Goal: Transaction & Acquisition: Purchase product/service

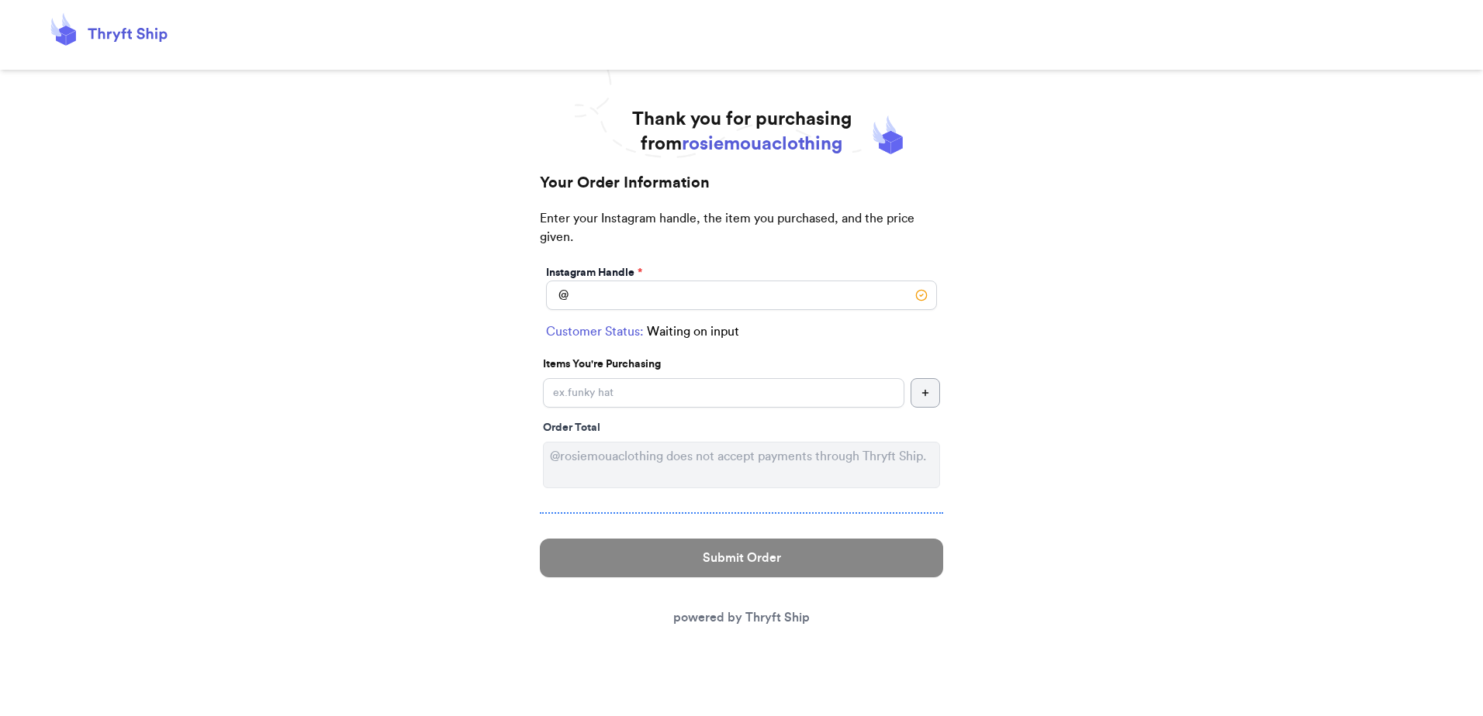
click at [642, 275] on span "*" at bounding box center [639, 273] width 5 height 11
click at [640, 290] on input "Instagram Handle *" at bounding box center [741, 295] width 391 height 29
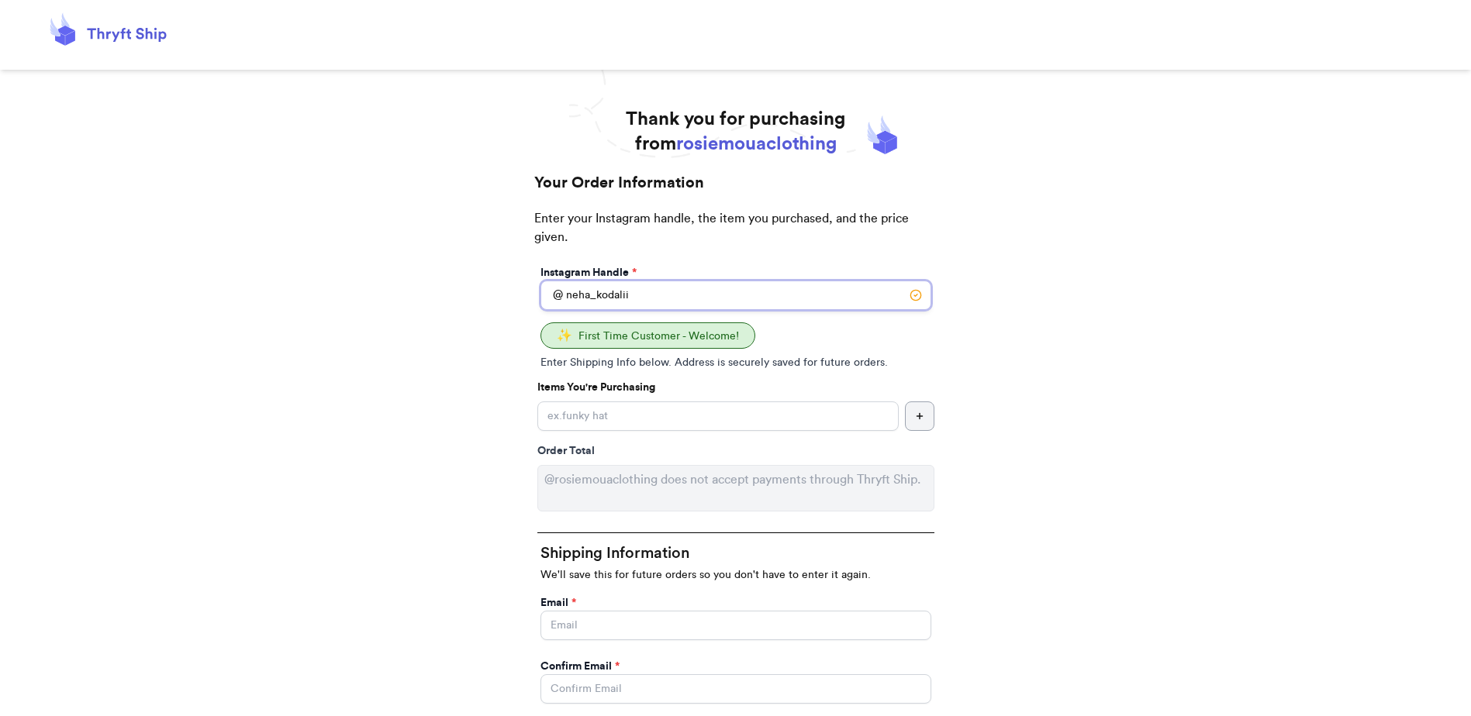
type input "neha_kodalii"
click at [602, 416] on input "Instagram Handle *" at bounding box center [717, 416] width 361 height 29
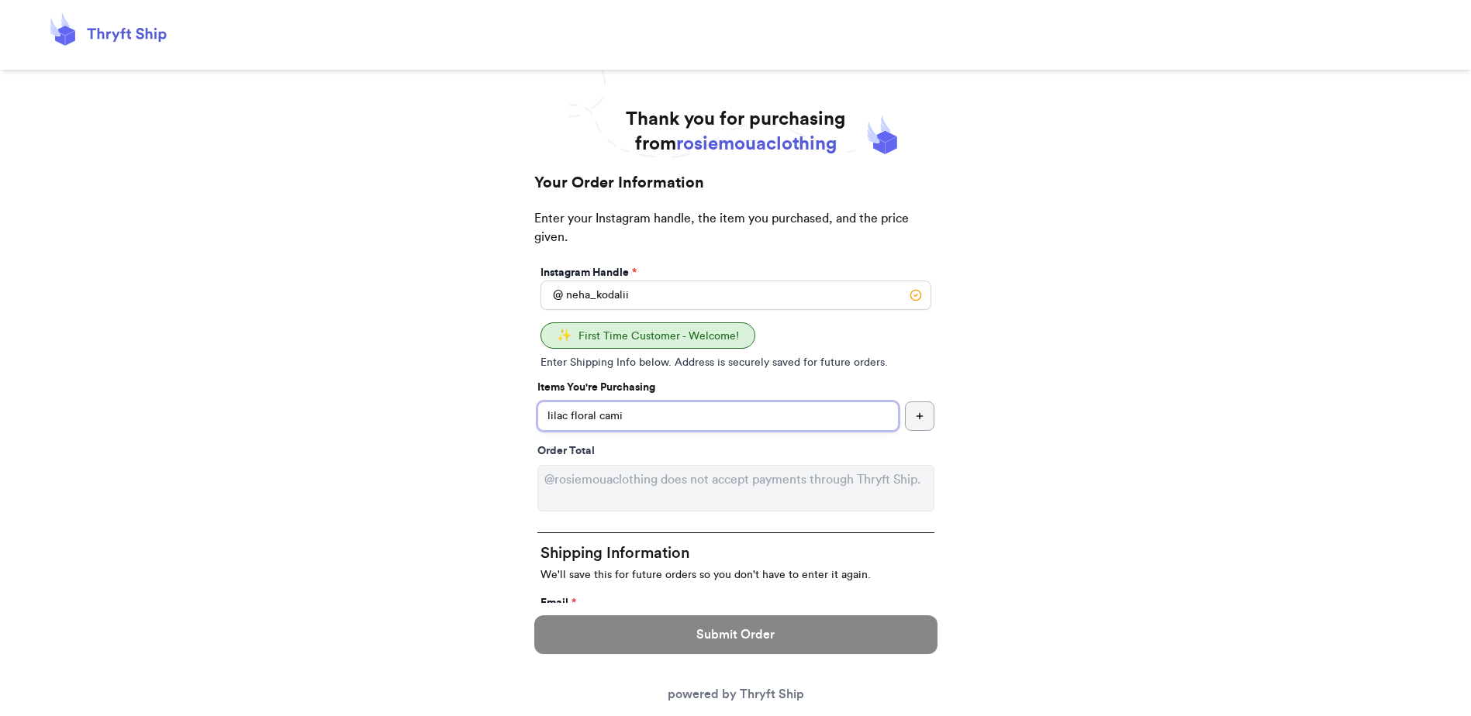
type input "lilac floral cami"
click at [913, 416] on button "button" at bounding box center [919, 416] width 29 height 29
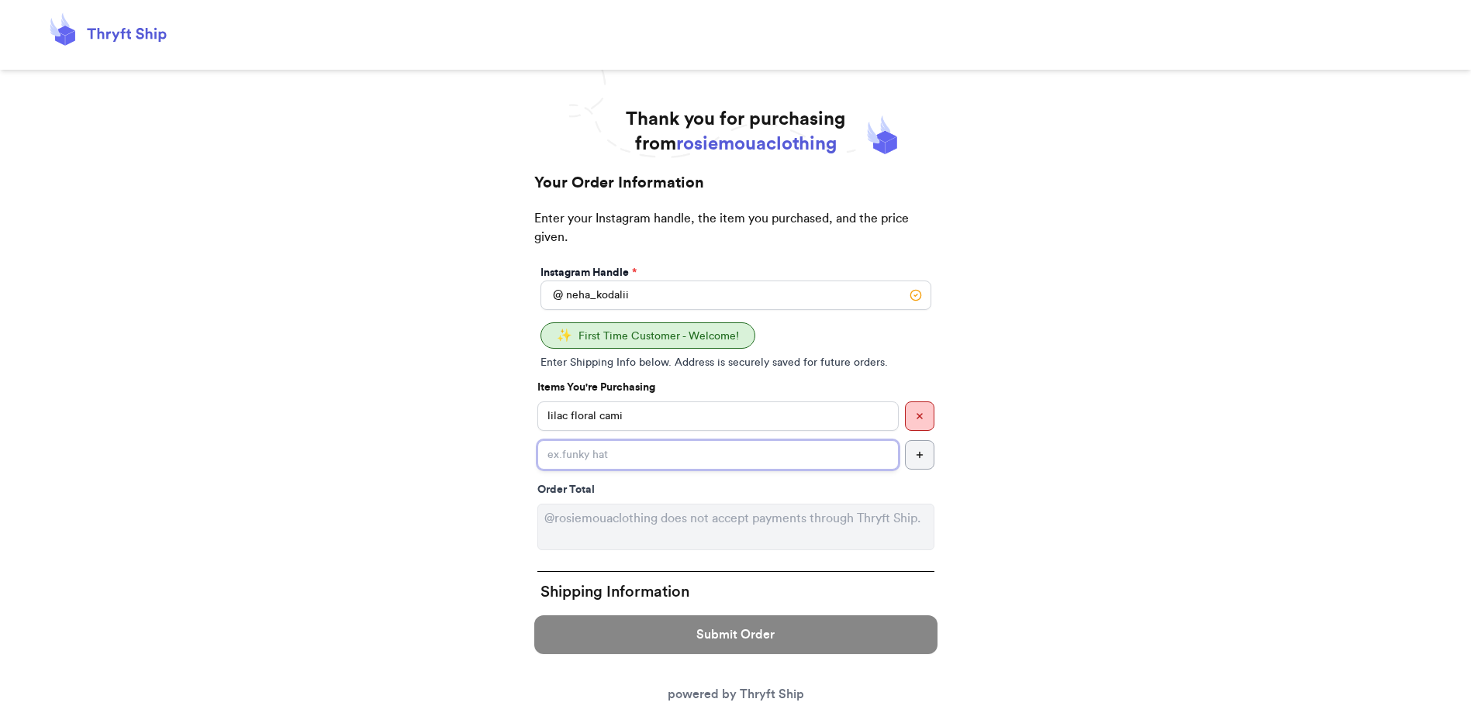
click at [710, 451] on input "Instagram Handle *" at bounding box center [717, 454] width 361 height 29
type input "grey cotton linen dress"
click at [918, 451] on icon "button" at bounding box center [919, 455] width 9 height 9
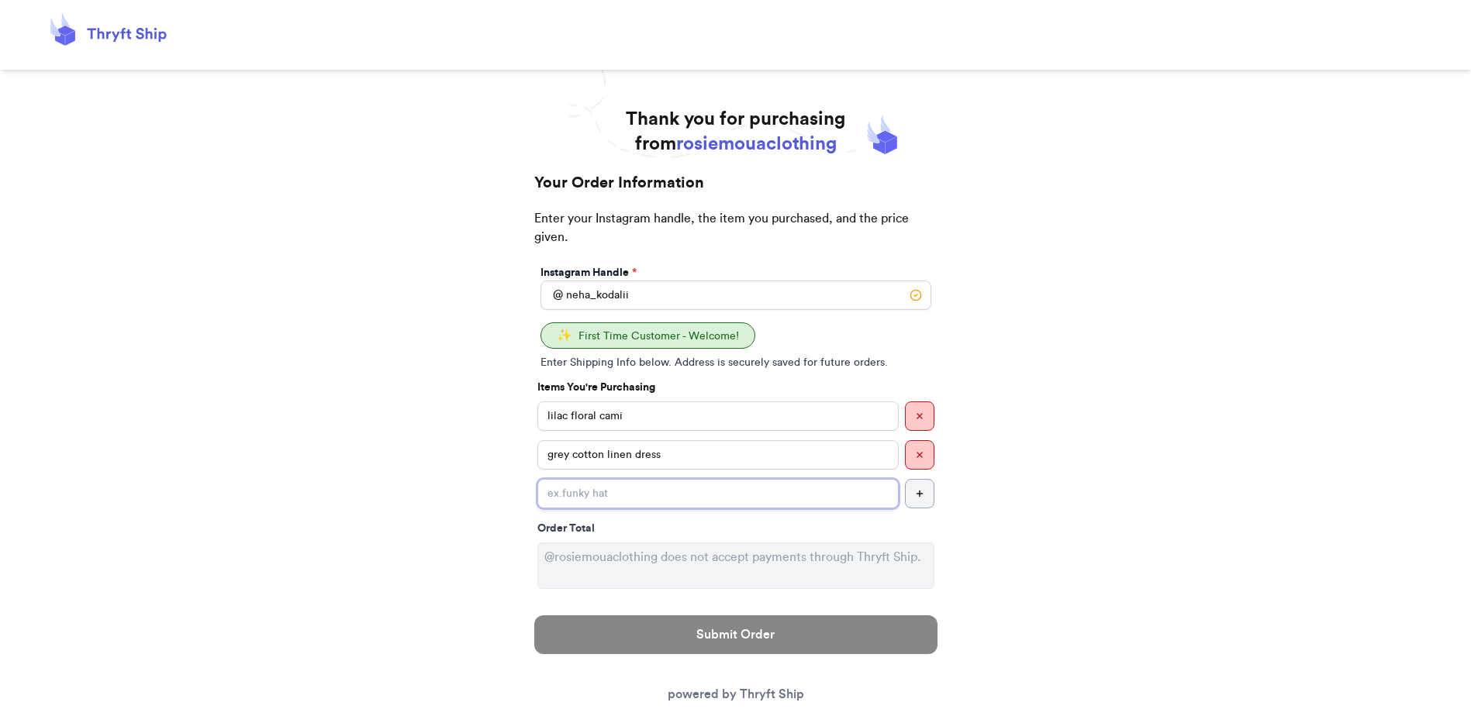
click at [678, 503] on input "Instagram Handle *" at bounding box center [717, 493] width 361 height 29
type input "cream waffle knit"
click at [919, 488] on button "button" at bounding box center [919, 493] width 29 height 29
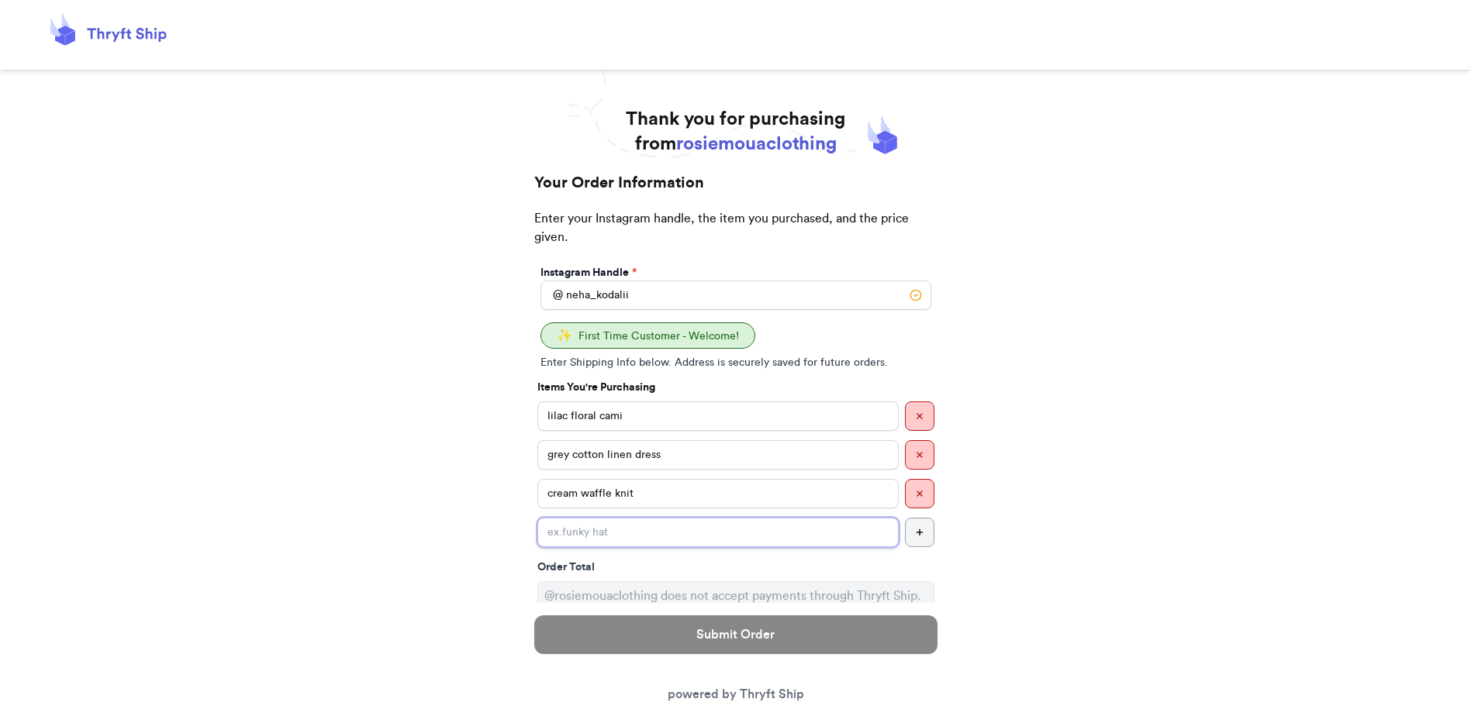
click at [628, 533] on input "Instagram Handle *" at bounding box center [717, 532] width 361 height 29
type input "silk short"
click at [917, 532] on icon "button" at bounding box center [919, 532] width 9 height 9
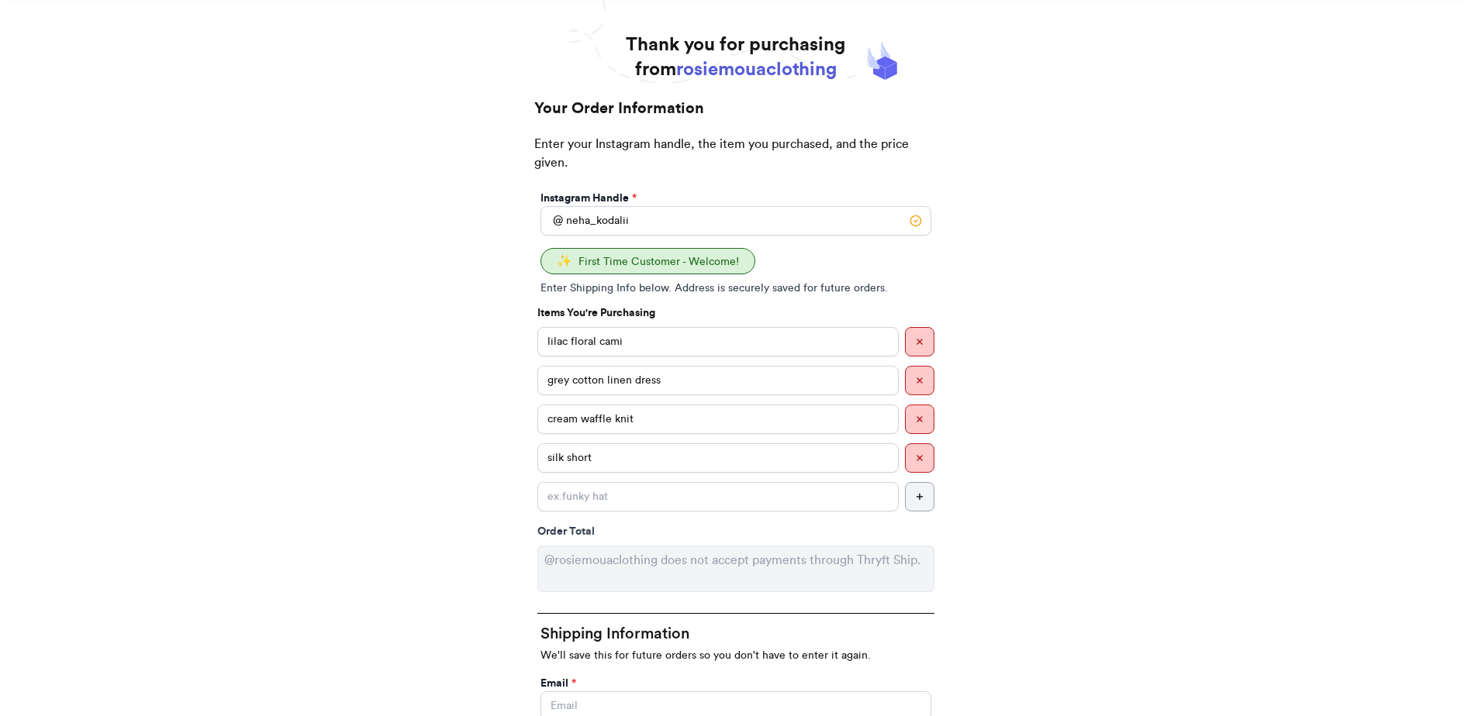
scroll to position [78, 0]
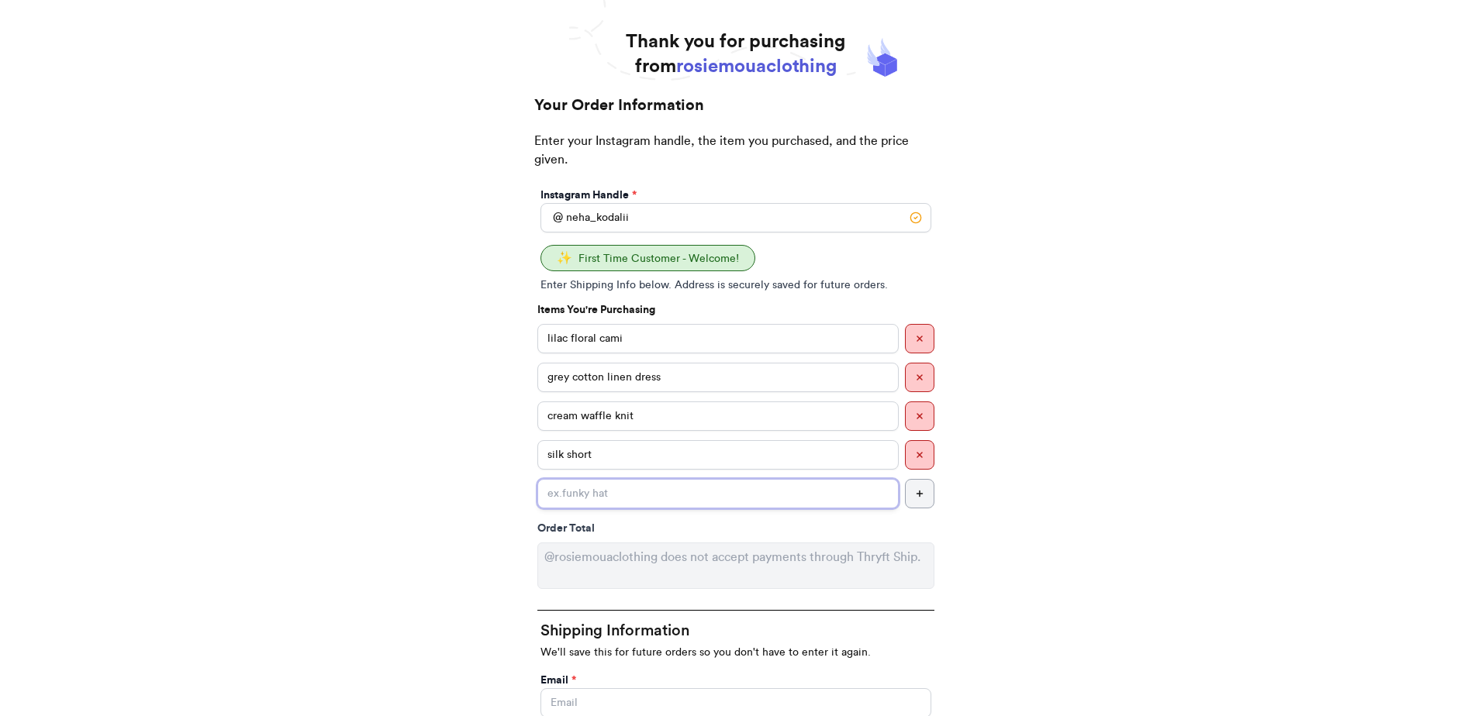
click at [725, 489] on input "Instagram Handle *" at bounding box center [717, 493] width 361 height 29
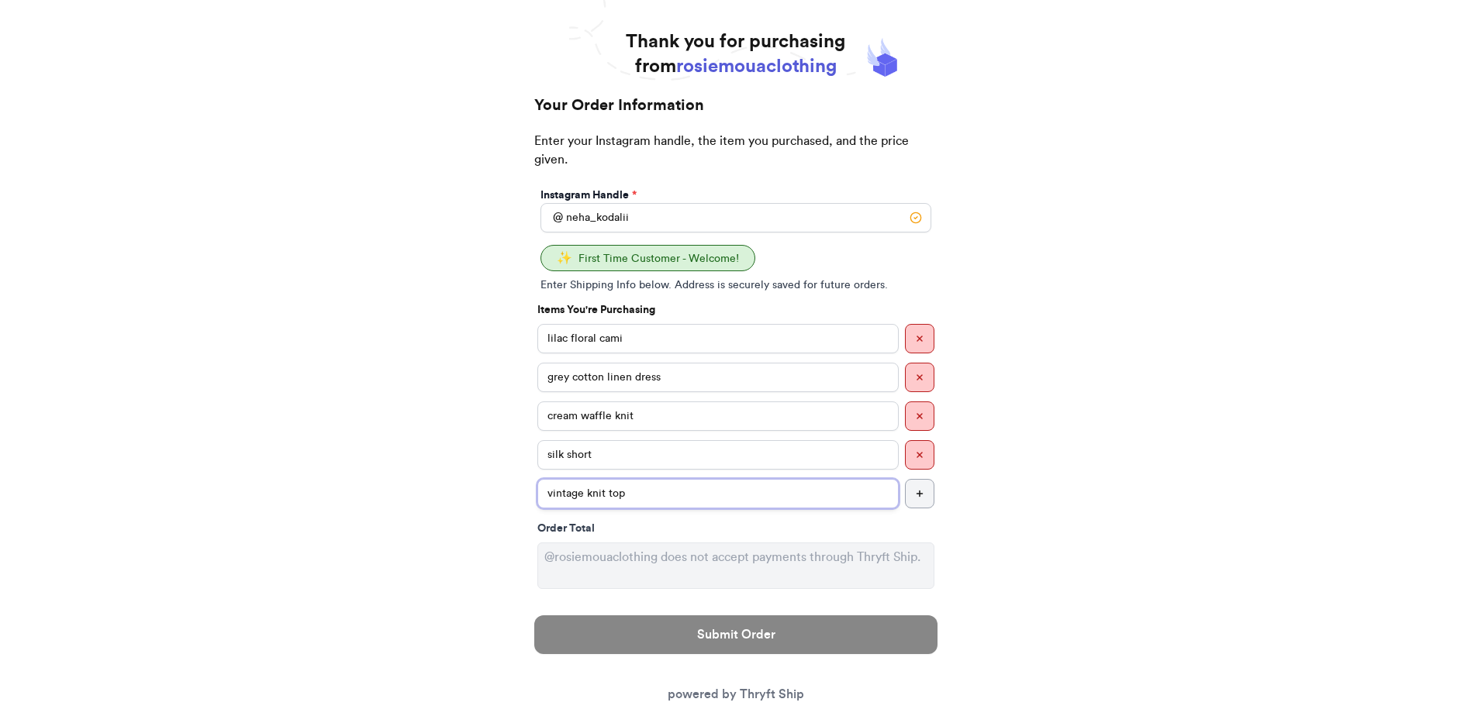
type input "vintage knit top"
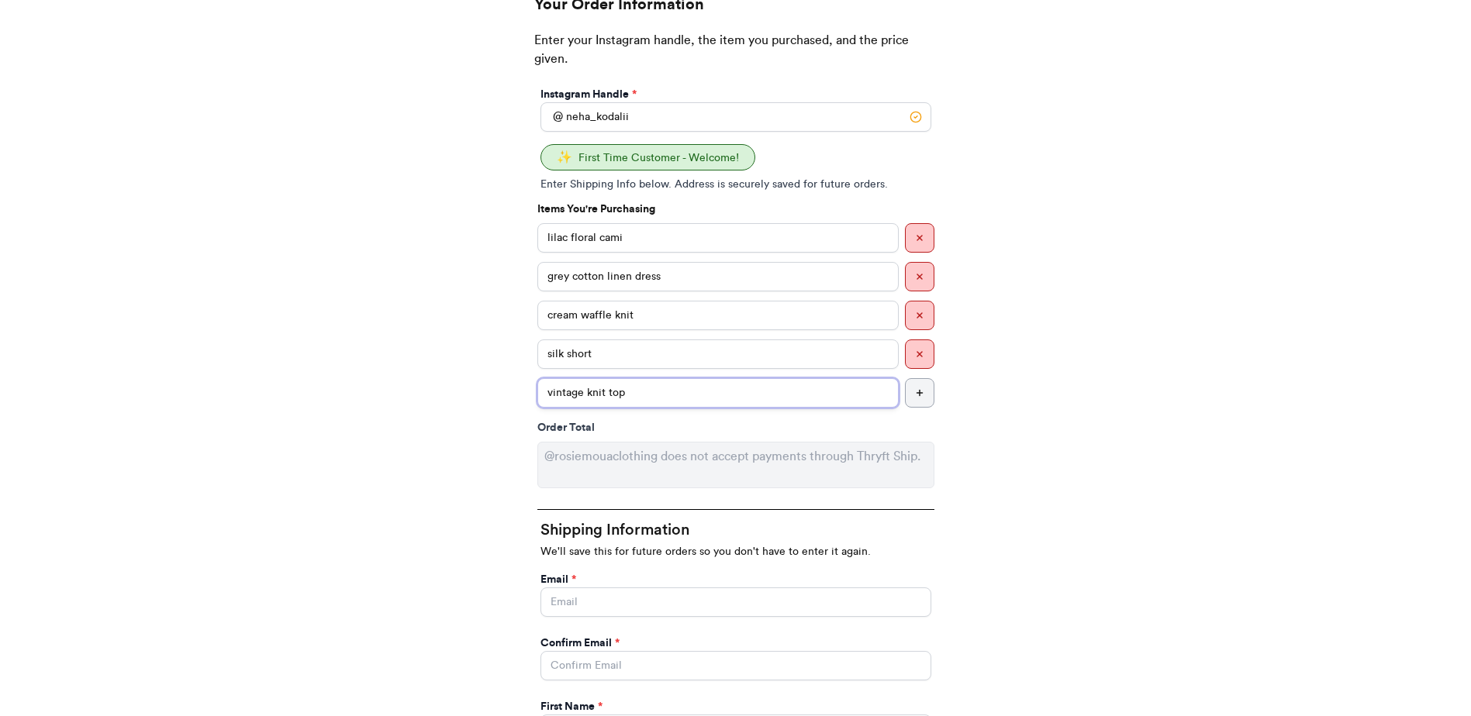
scroll to position [181, 0]
click at [913, 392] on button "button" at bounding box center [919, 390] width 29 height 29
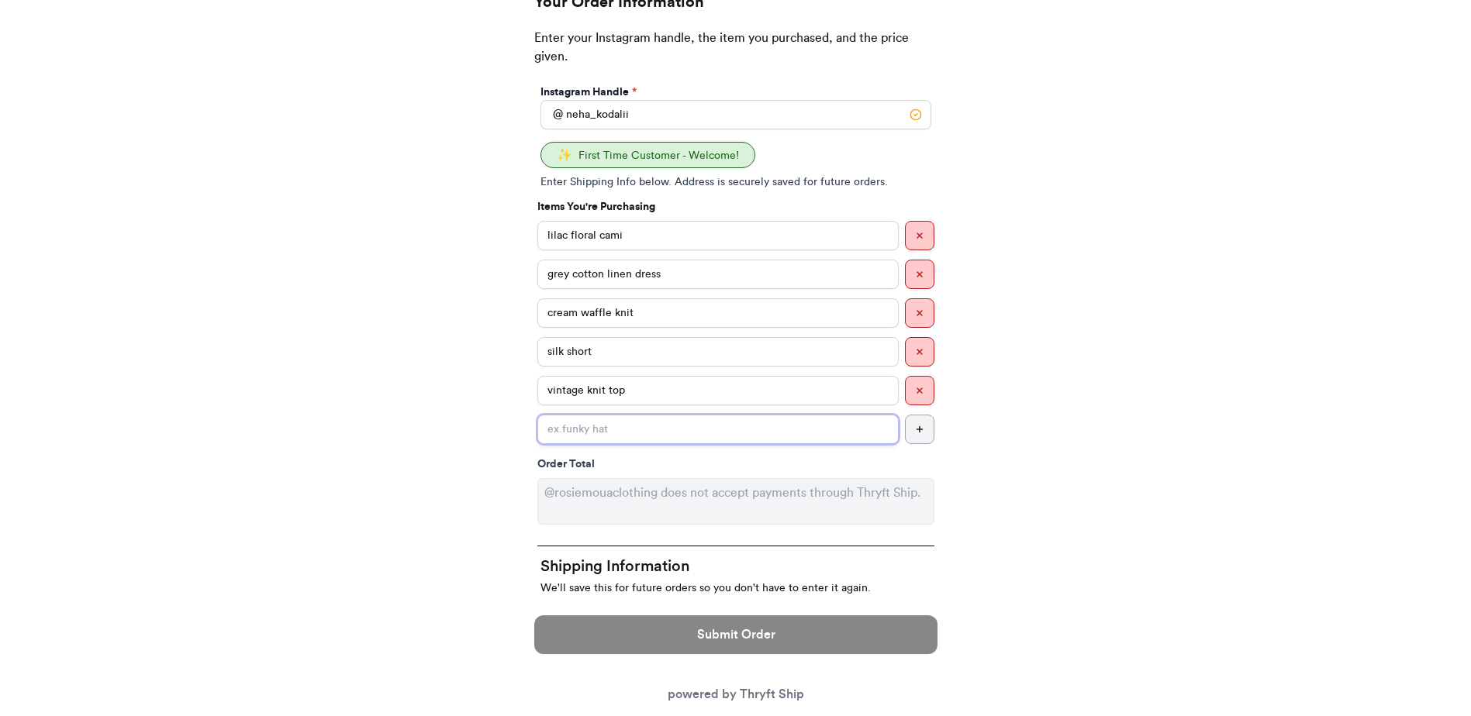
click at [732, 440] on input "Instagram Handle *" at bounding box center [717, 429] width 361 height 29
type input "nike short (black)"
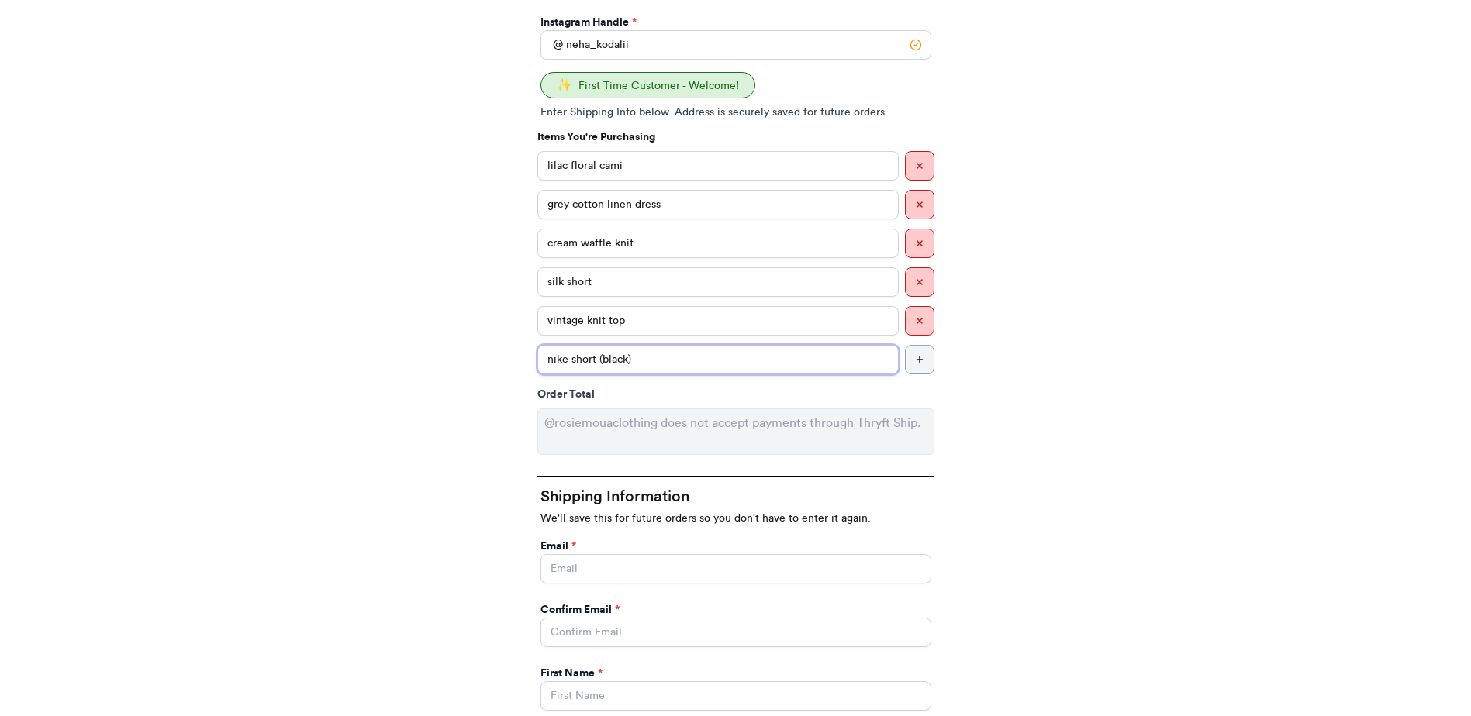
scroll to position [258, 0]
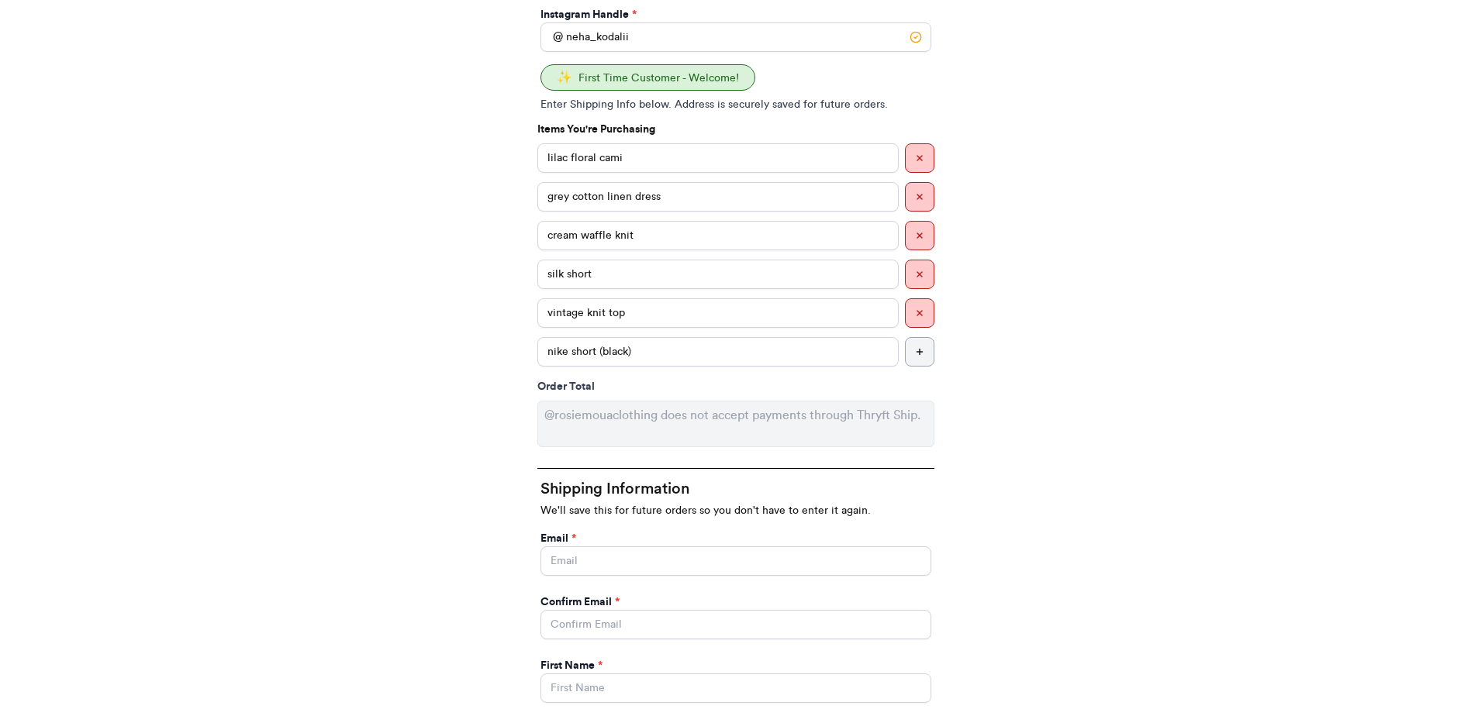
click at [917, 349] on icon "button" at bounding box center [919, 351] width 9 height 9
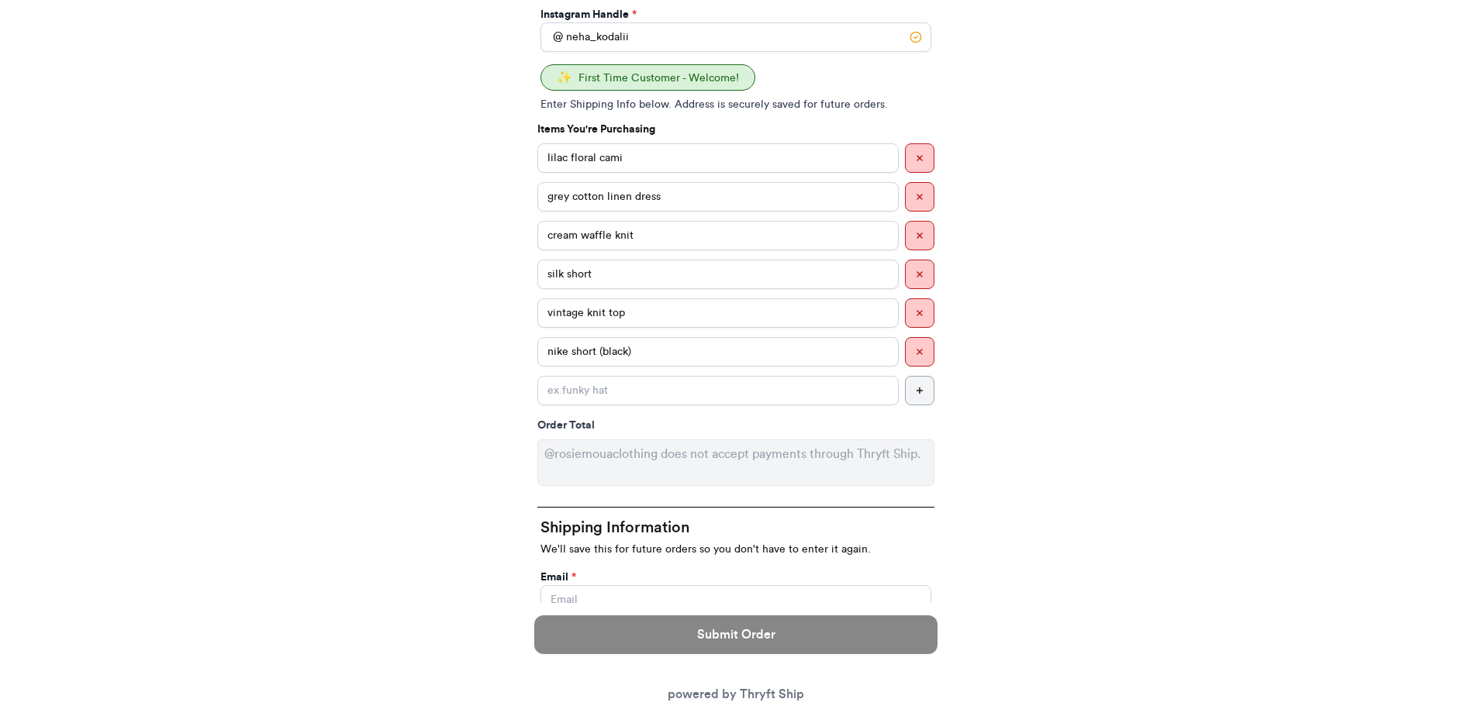
click at [670, 375] on div "lilac floral [PERSON_NAME] cotton linen dress cream waffle knit silk short vint…" at bounding box center [735, 274] width 397 height 262
click at [675, 378] on input "Instagram Handle *" at bounding box center [717, 390] width 361 height 29
type input "adidas short"
click at [908, 394] on button "button" at bounding box center [919, 390] width 29 height 29
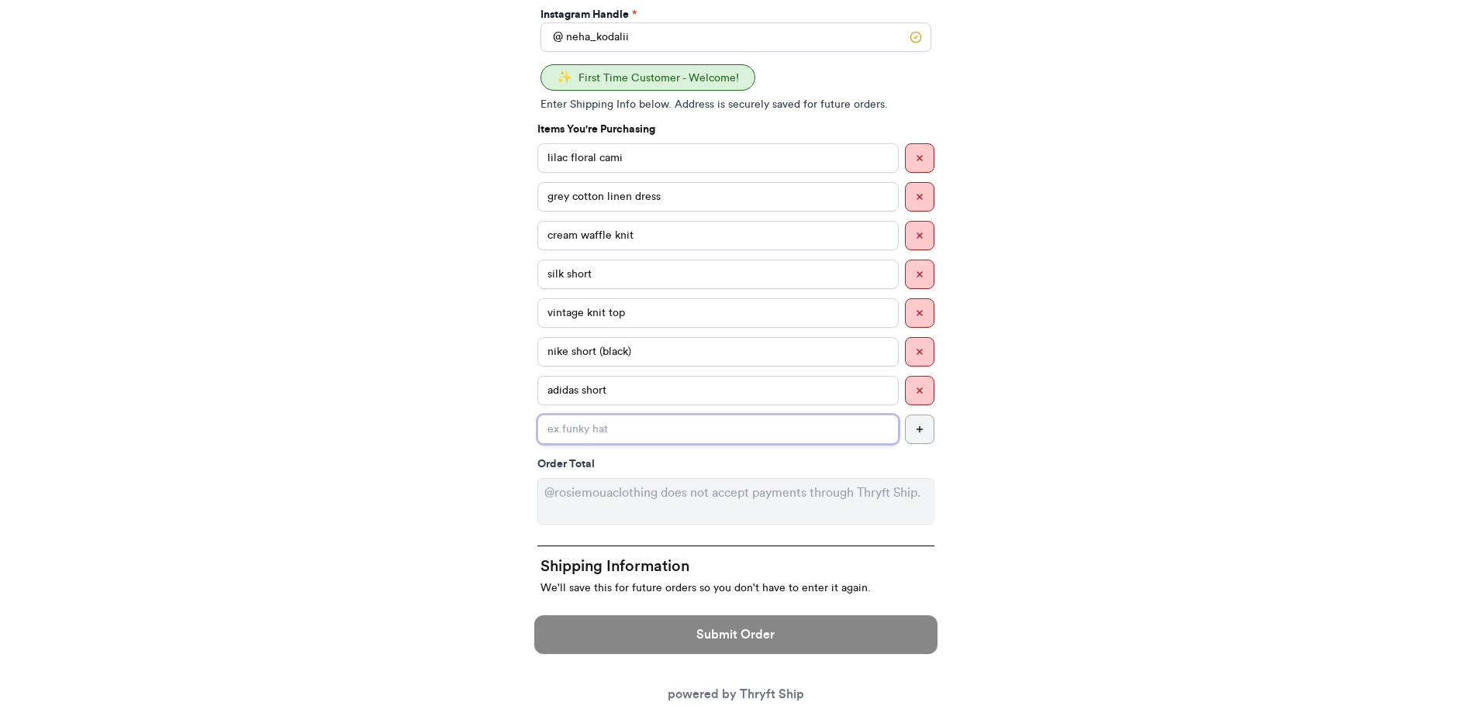
click at [647, 423] on input "Instagram Handle *" at bounding box center [717, 429] width 361 height 29
type input "adidas men's short"
click at [923, 426] on icon "button" at bounding box center [919, 429] width 9 height 9
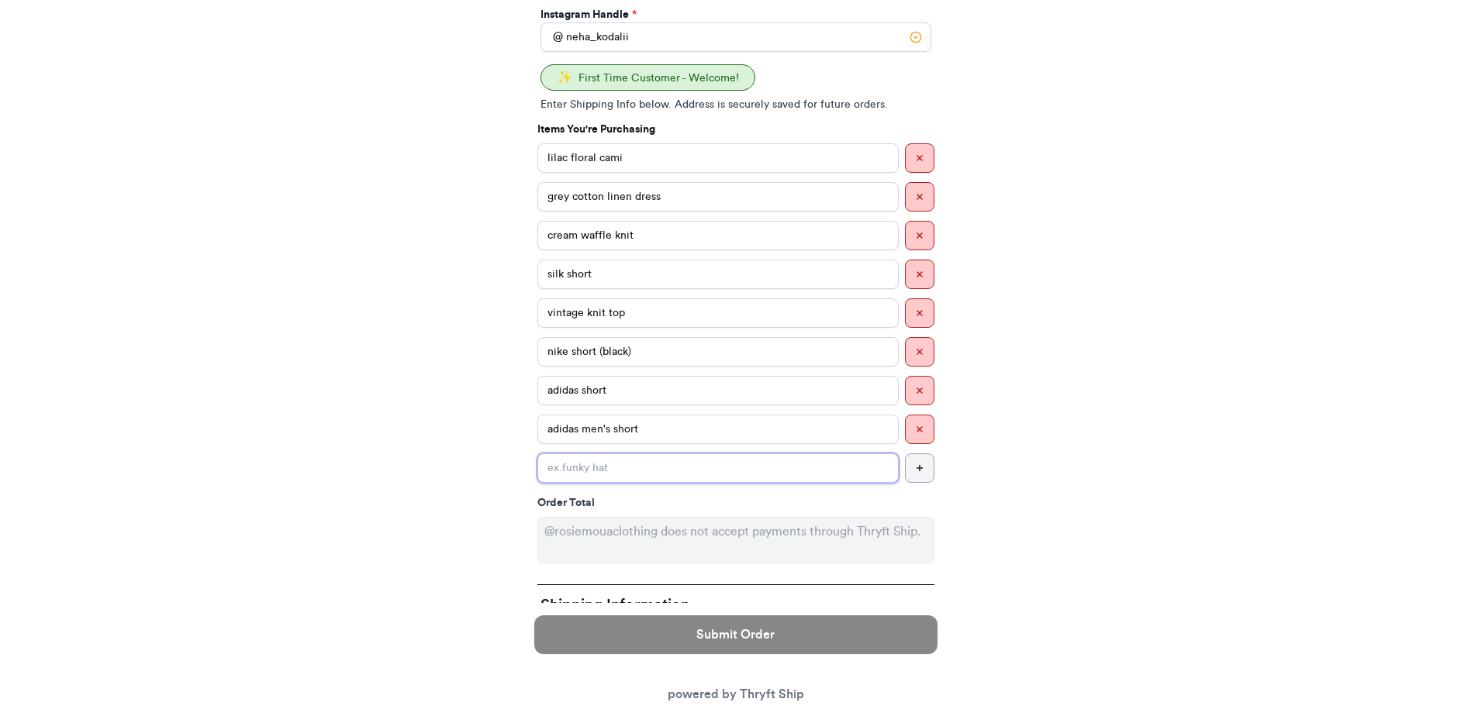
click at [708, 475] on input "Instagram Handle *" at bounding box center [717, 468] width 361 height 29
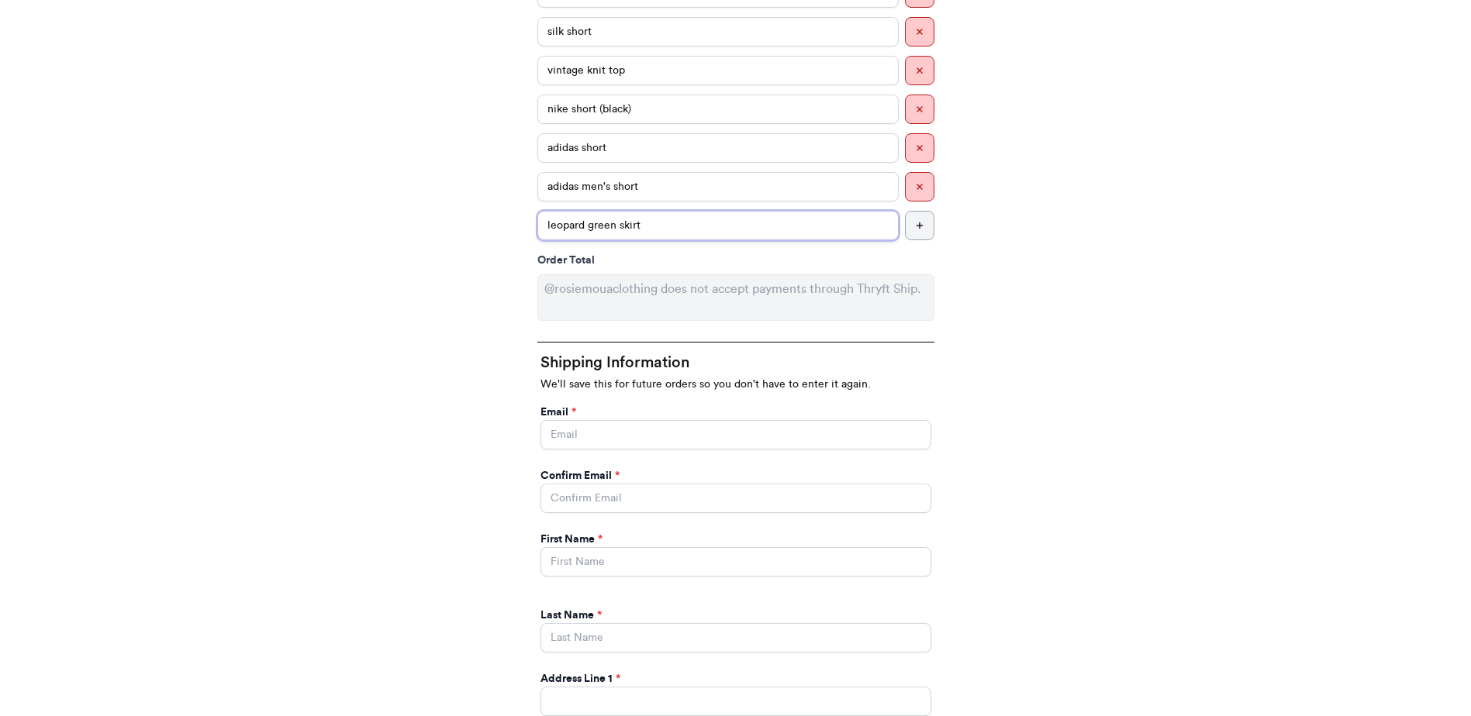
scroll to position [568, 0]
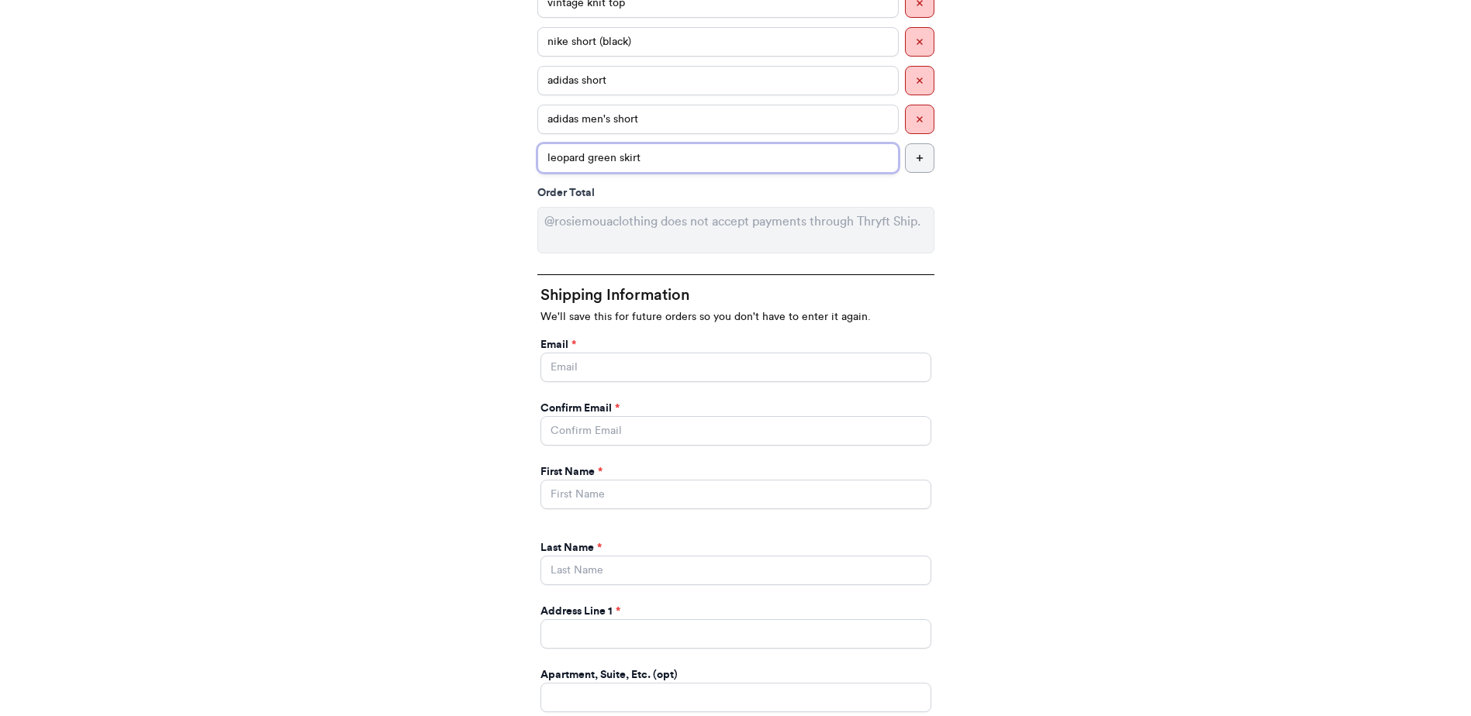
type input "leopard green skirt"
click at [620, 369] on input "Instagram Handle *" at bounding box center [735, 367] width 391 height 29
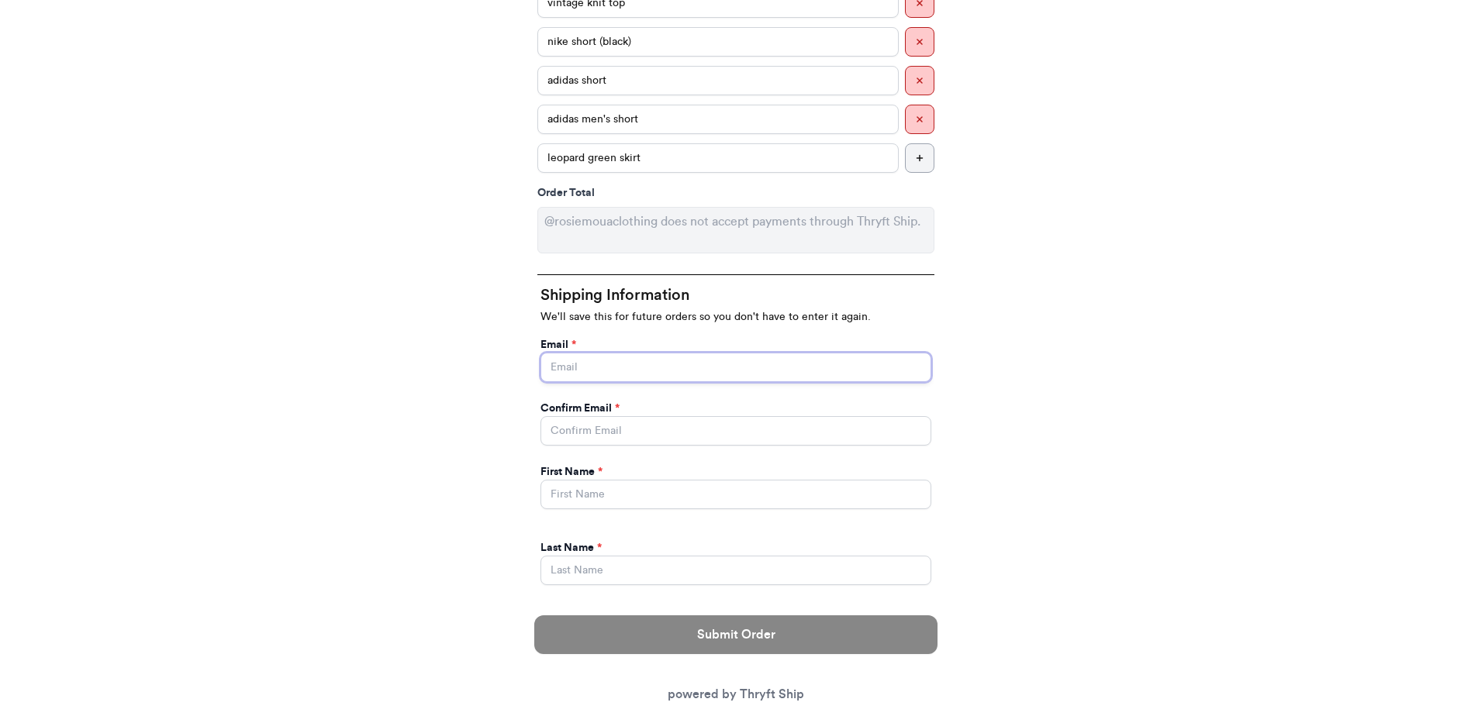
type input "[EMAIL_ADDRESS][DOMAIN_NAME]"
type input "Neha"
type input "[PERSON_NAME]"
type input "brow hy do you need this what [STREET_ADDRESS]"
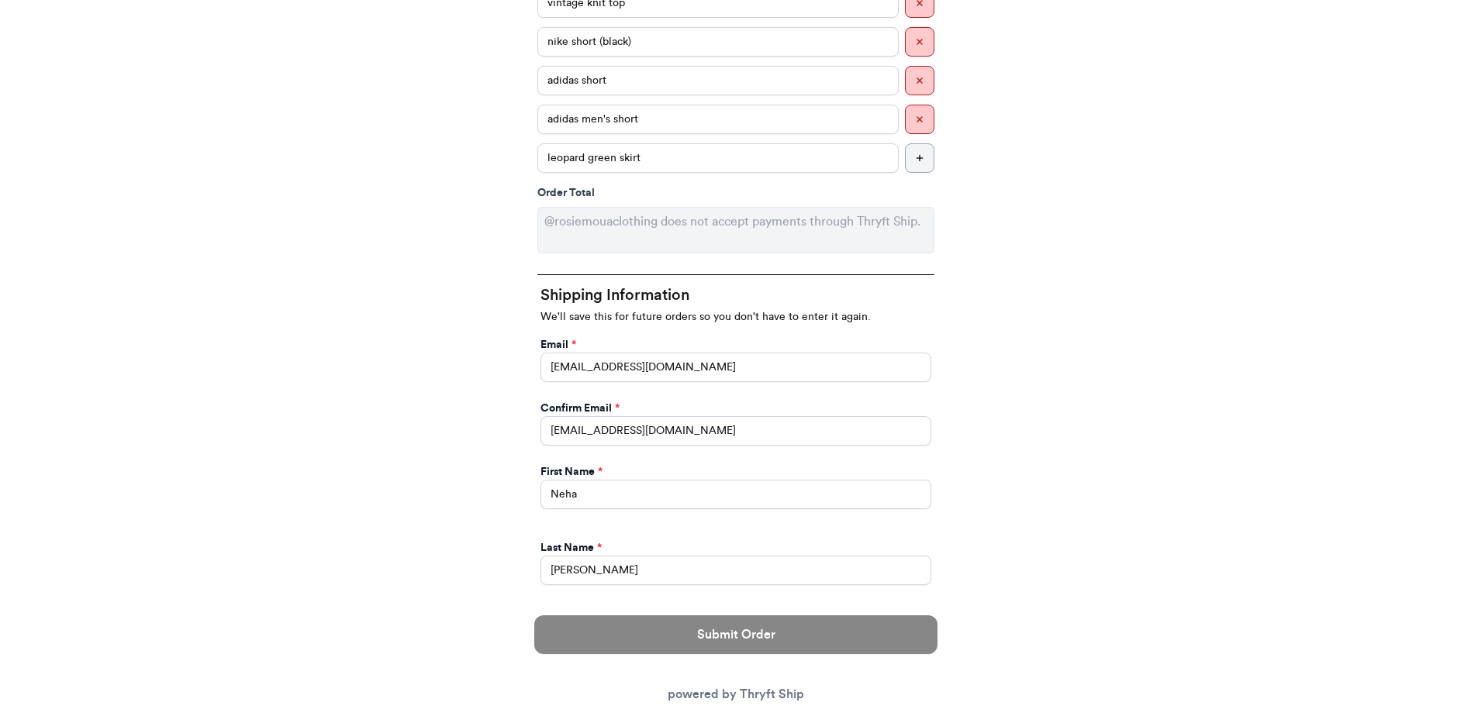
type input "[GEOGRAPHIC_DATA]"
type input "38103"
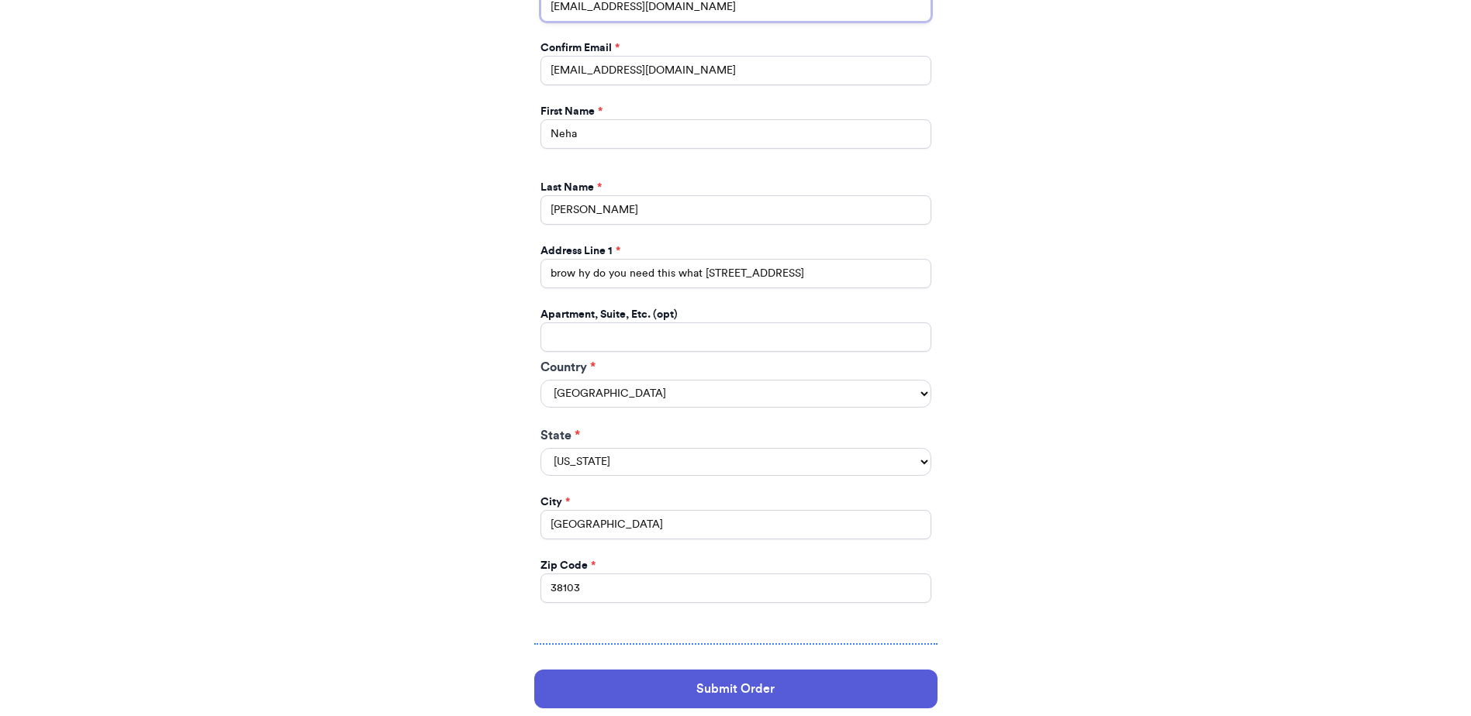
scroll to position [931, 0]
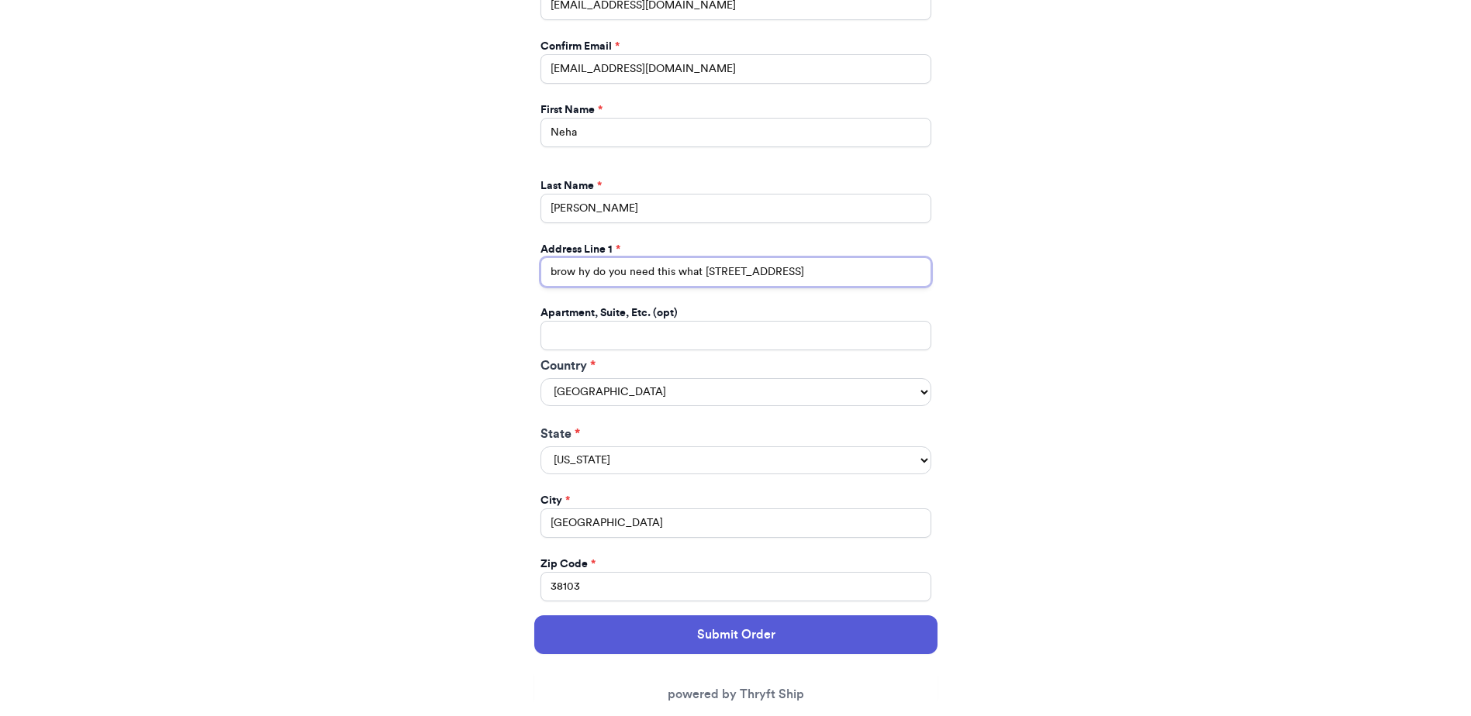
drag, startPoint x: 891, startPoint y: 268, endPoint x: 512, endPoint y: 261, distance: 379.3
click at [512, 261] on div "Thank you for purchasing from rosiemouaclothing Your Order Information Enter yo…" at bounding box center [735, 44] width 465 height 1737
type input "1301 Island Pl E"
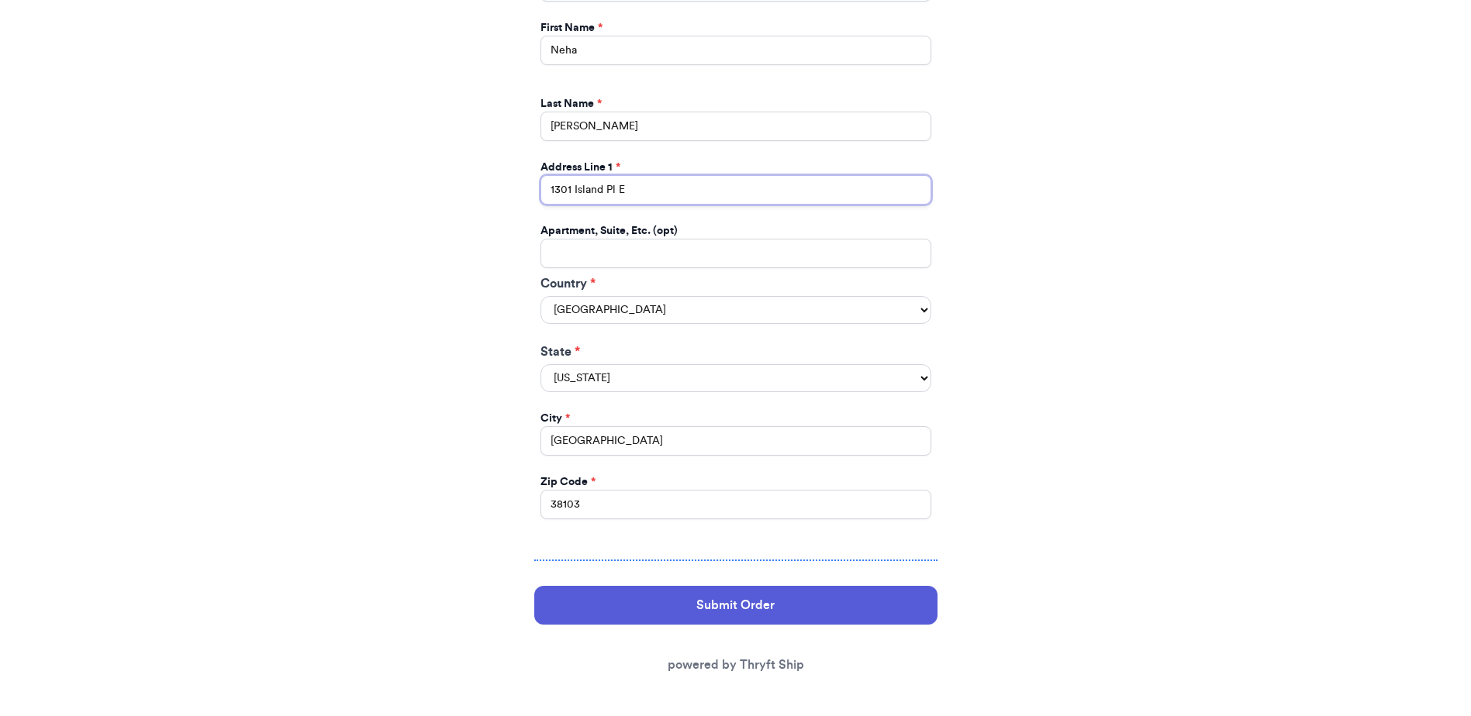
scroll to position [1014, 0]
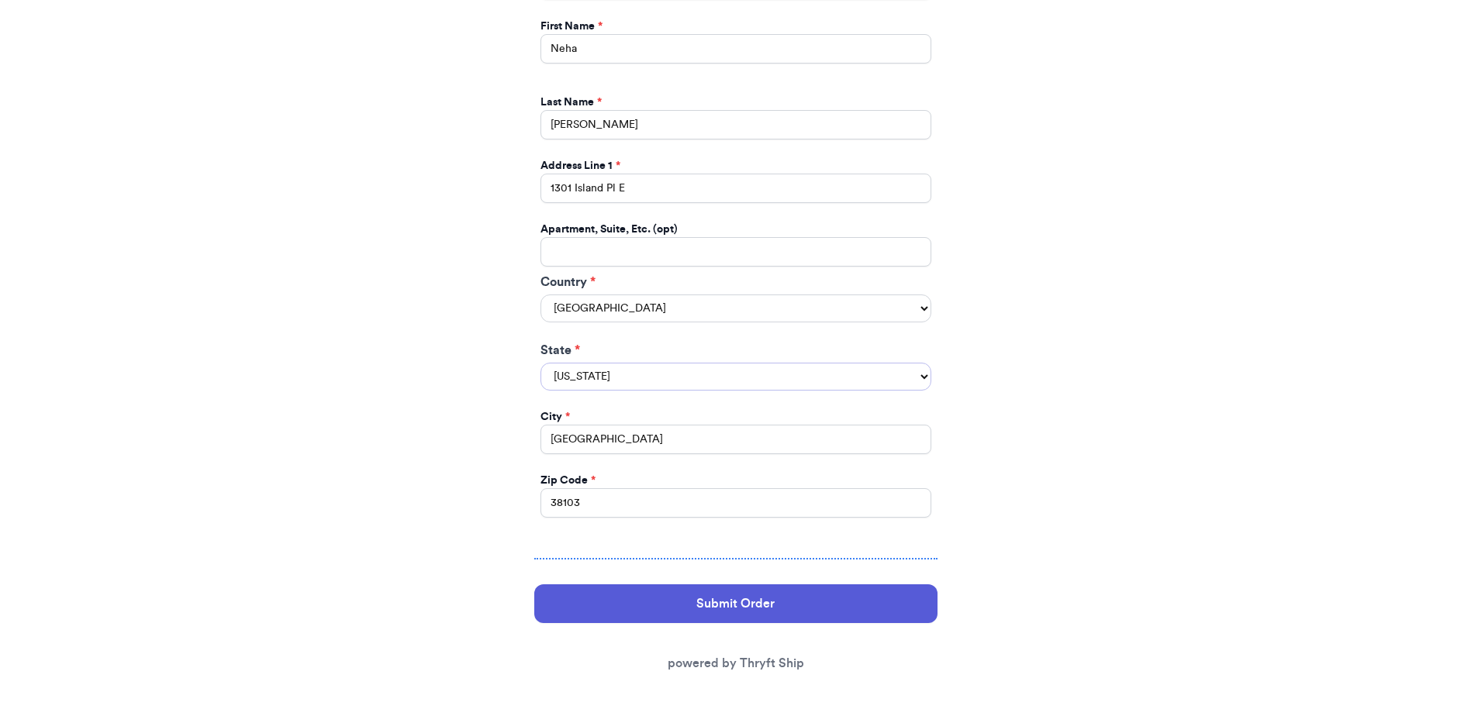
drag, startPoint x: 612, startPoint y: 364, endPoint x: 625, endPoint y: 364, distance: 13.2
click at [612, 364] on select "[US_STATE] [US_STATE] [US_STATE] [US_STATE] [US_STATE] [US_STATE] [US_STATE] [U…" at bounding box center [735, 377] width 391 height 28
click at [668, 368] on select "[US_STATE] [US_STATE] [US_STATE] [US_STATE] [US_STATE] [US_STATE] [US_STATE] [U…" at bounding box center [735, 377] width 391 height 28
select select "TN"
click at [540, 363] on select "[US_STATE] [US_STATE] [US_STATE] [US_STATE] [US_STATE] [US_STATE] [US_STATE] [U…" at bounding box center [735, 377] width 391 height 28
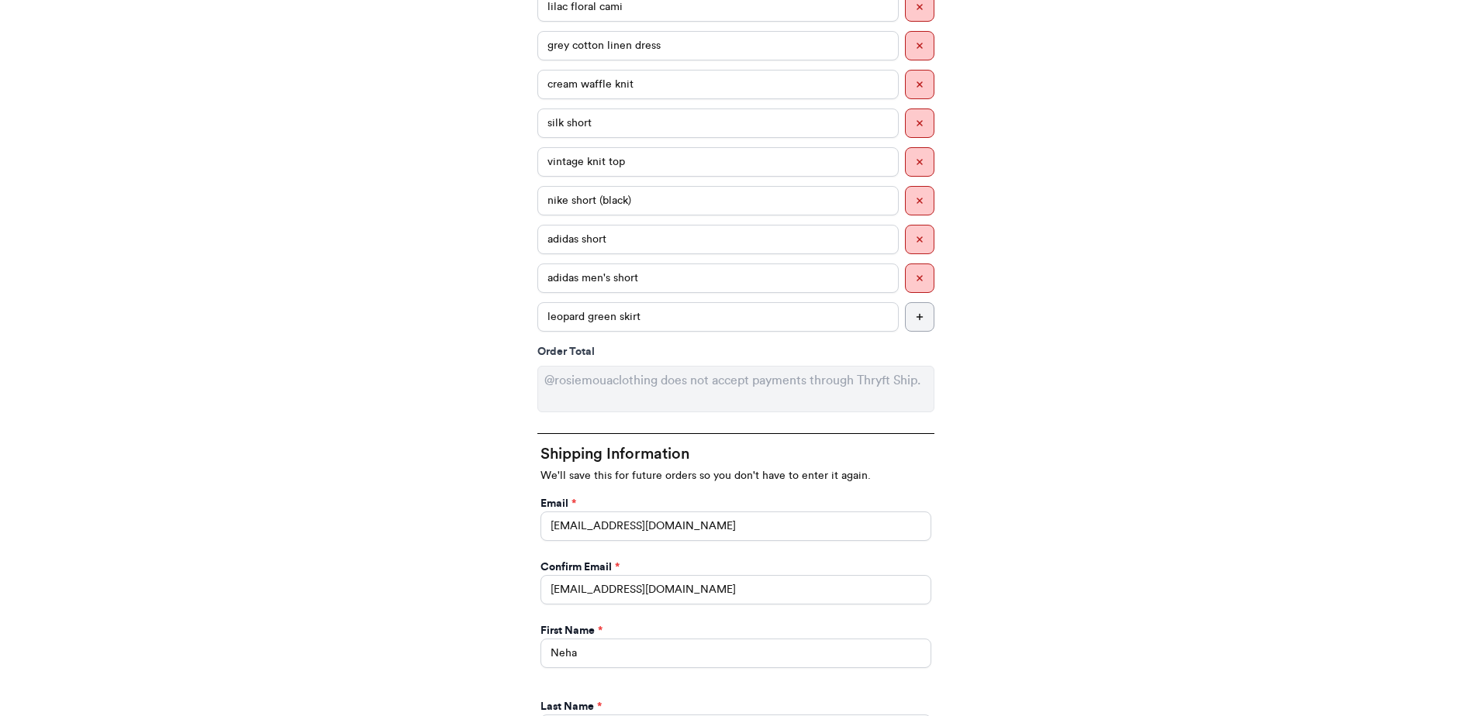
scroll to position [363, 0]
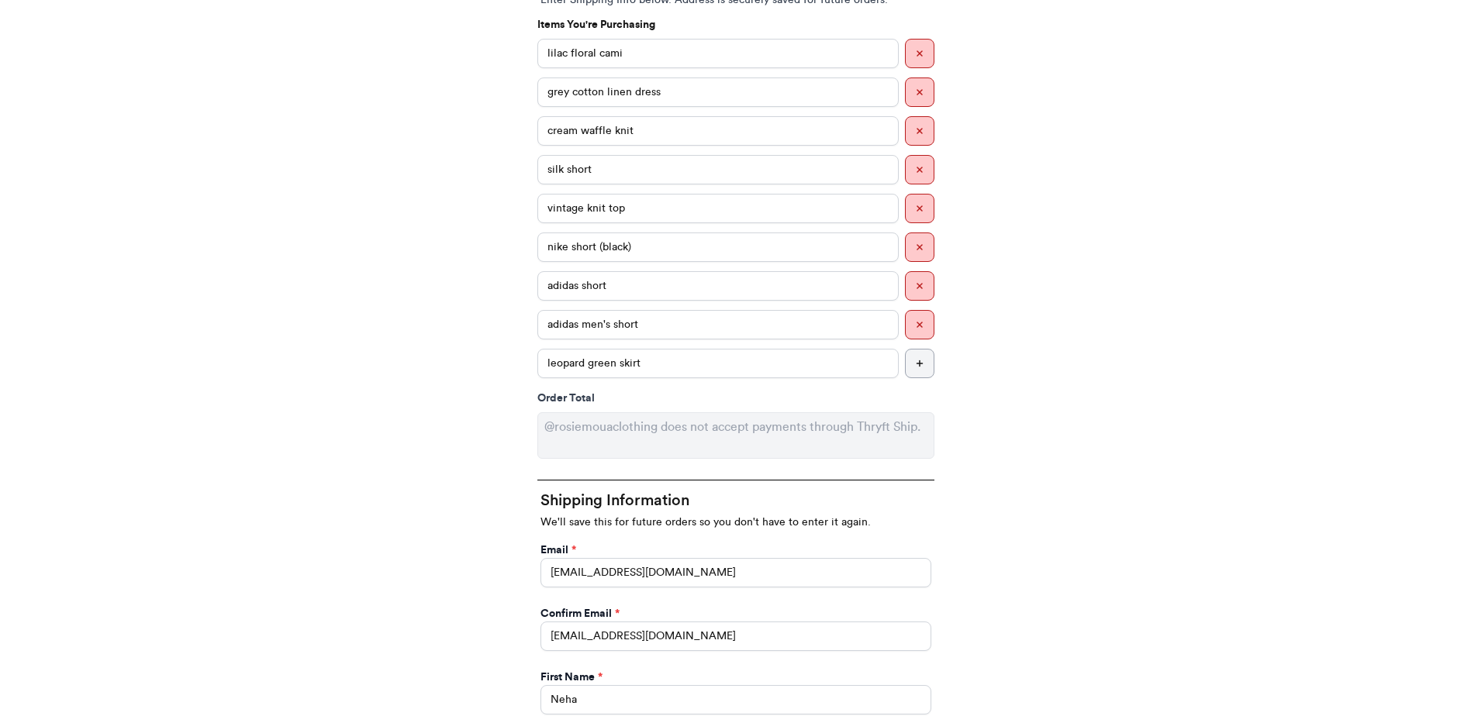
click at [917, 375] on button "button" at bounding box center [919, 363] width 29 height 29
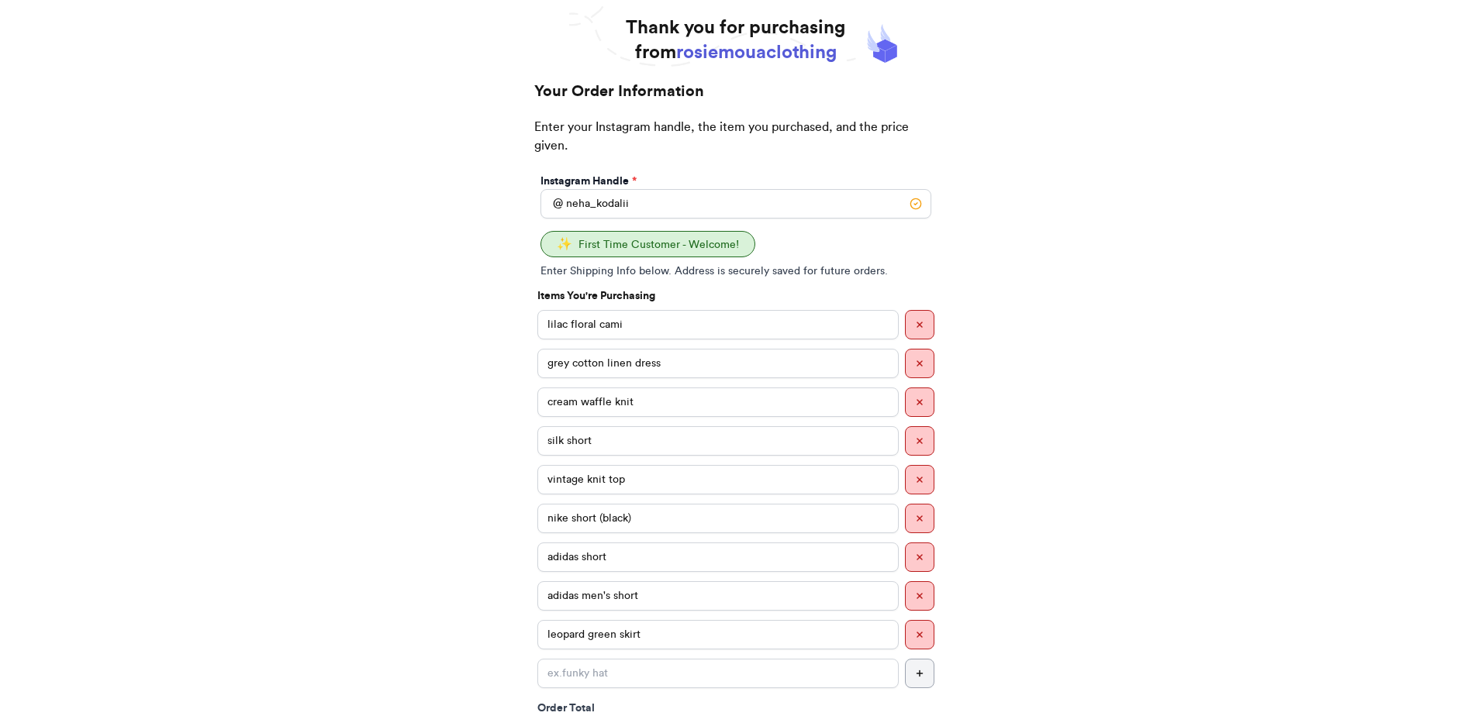
scroll to position [1053, 0]
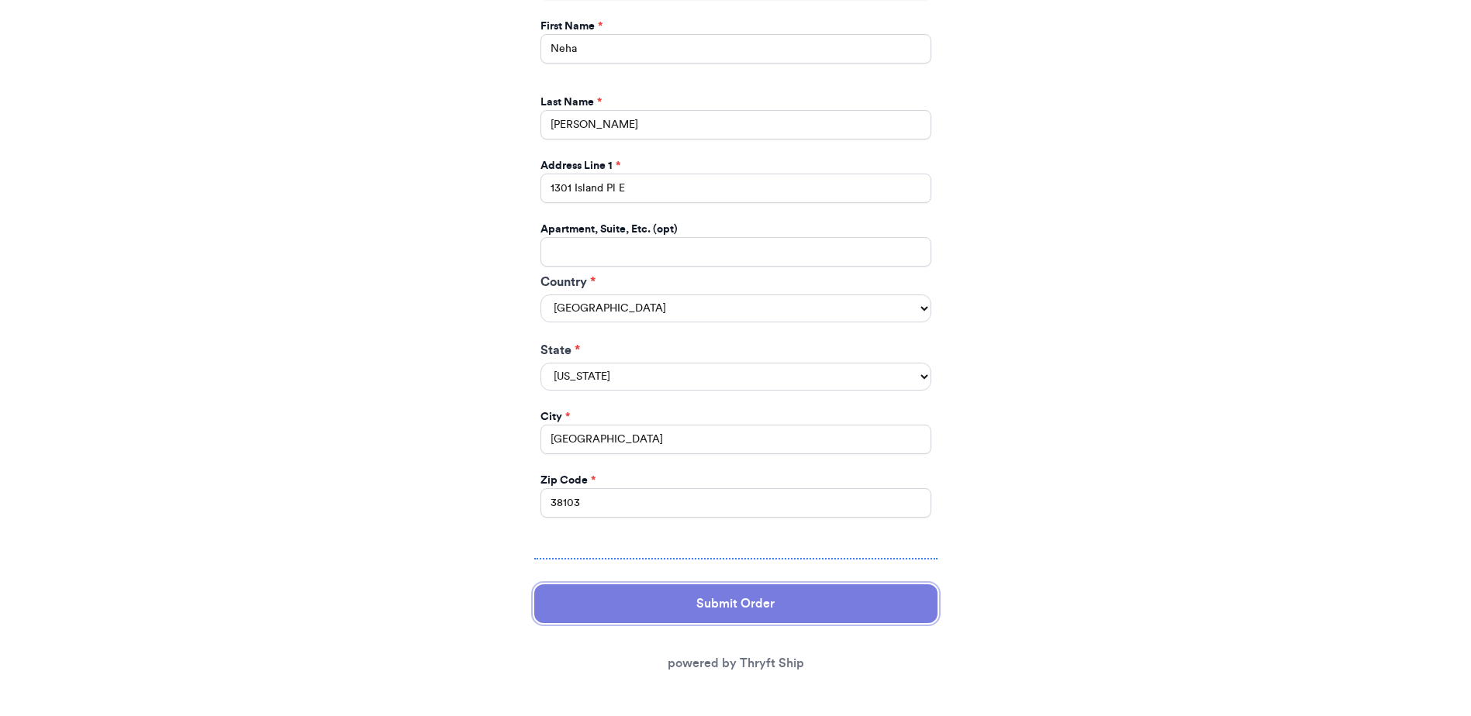
click at [813, 606] on button "Submit Order" at bounding box center [735, 604] width 403 height 39
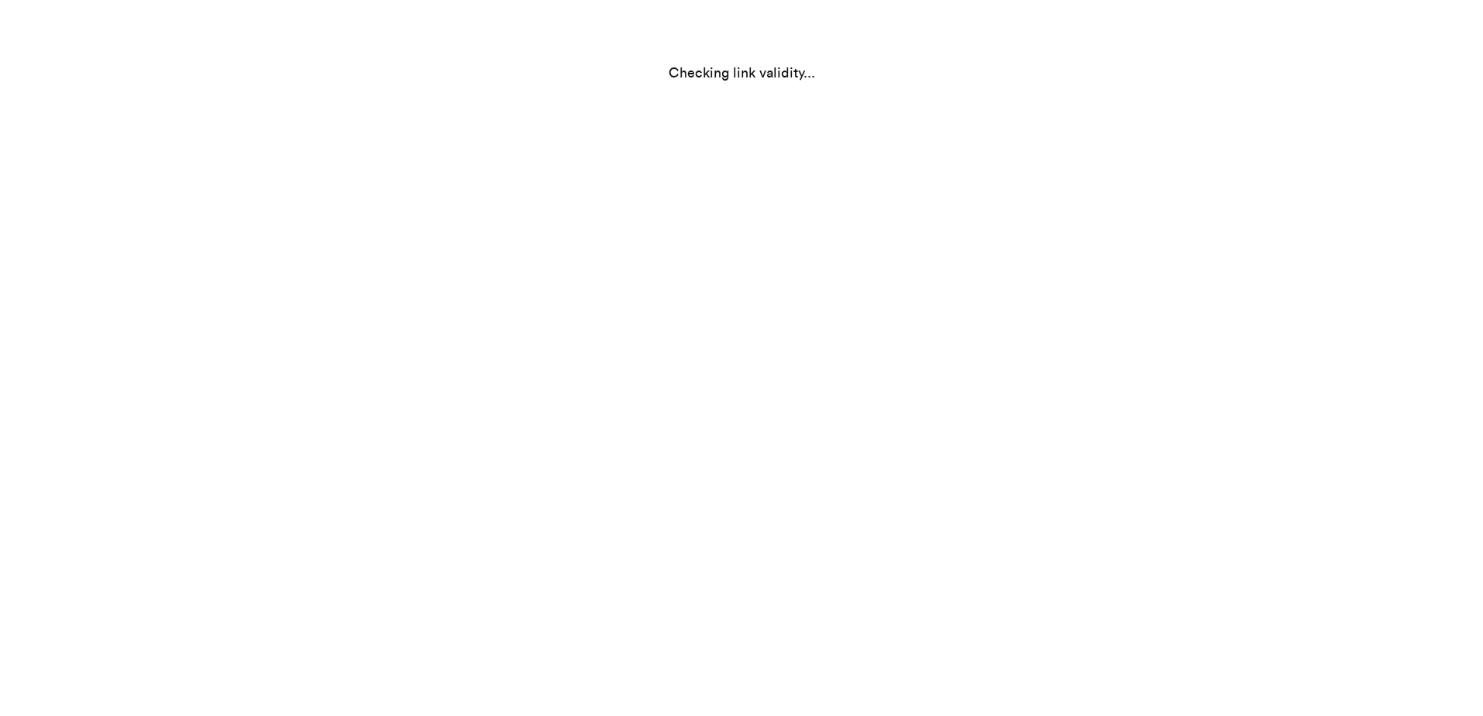
scroll to position [0, 0]
select select "TN"
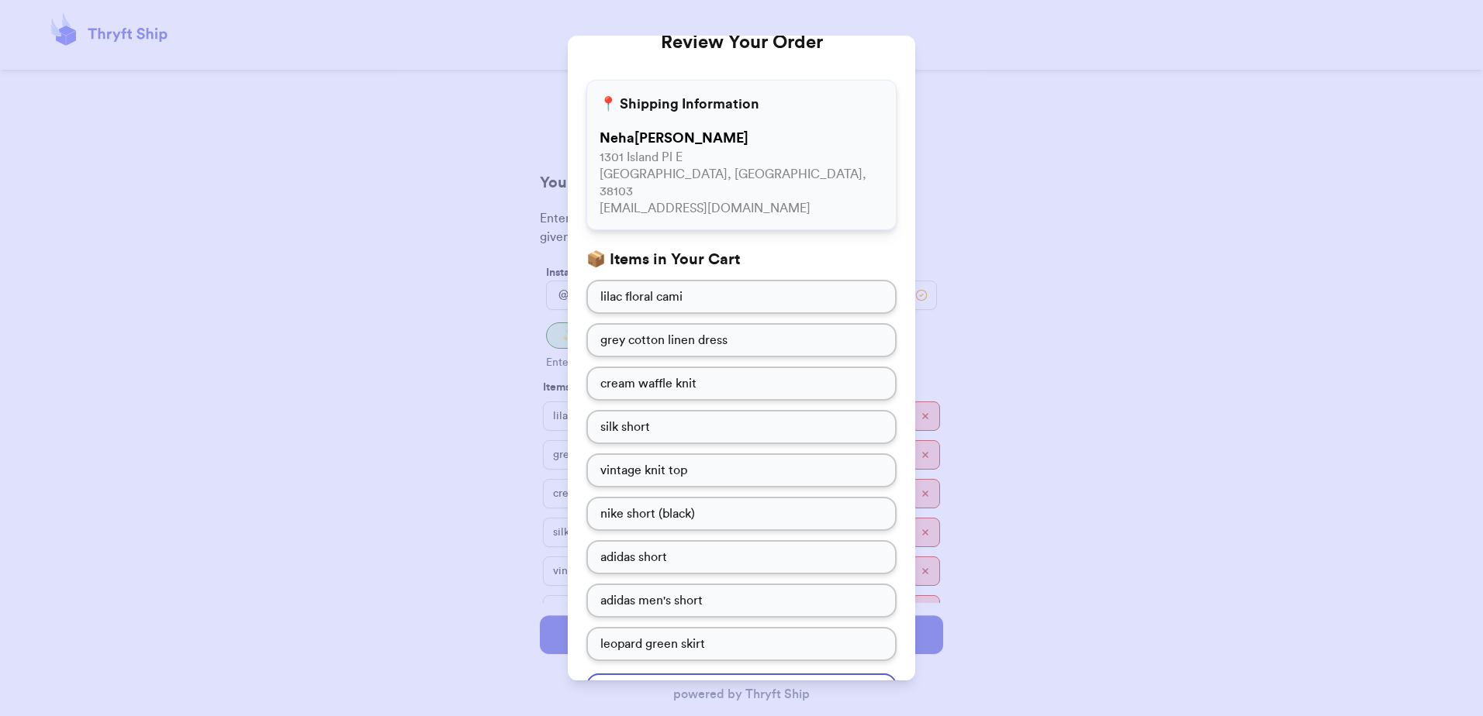
scroll to position [96, 0]
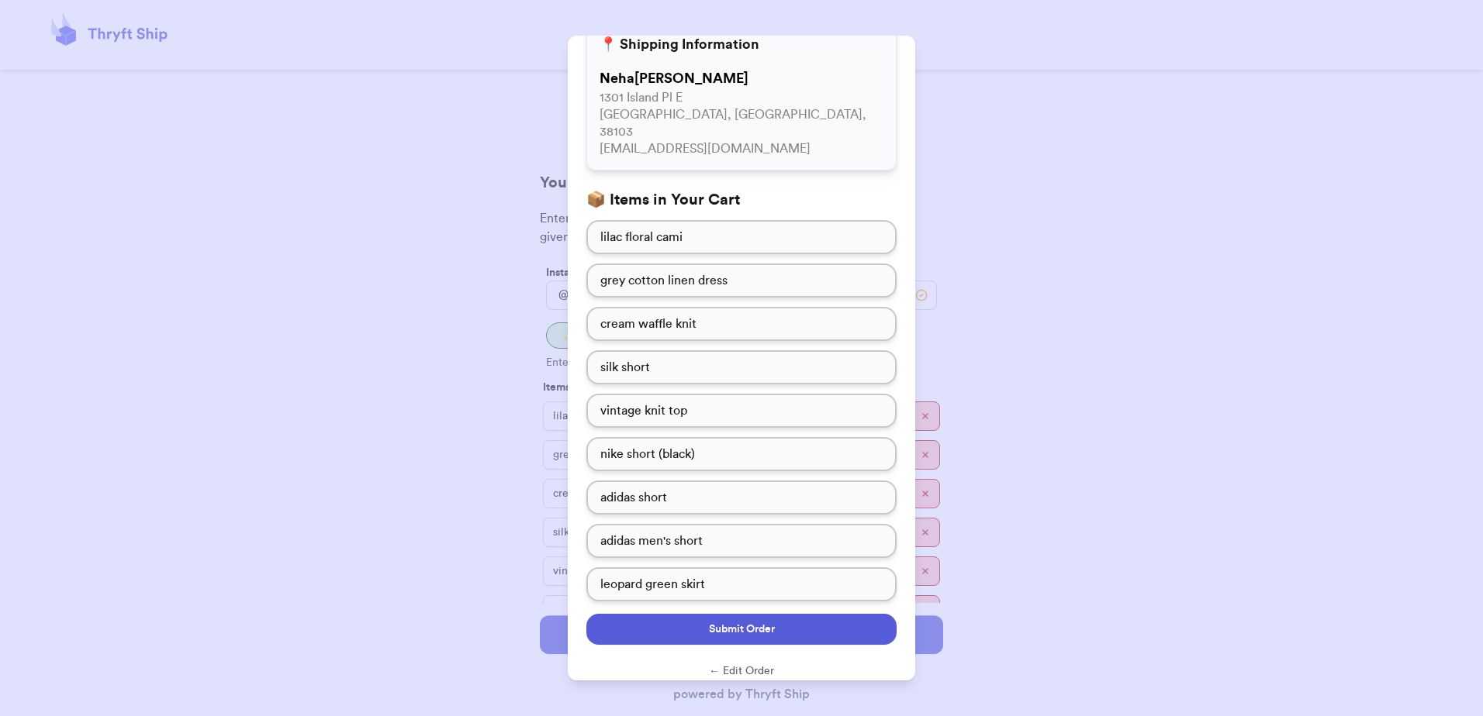
click at [709, 622] on span "Submit Order" at bounding box center [742, 630] width 66 height 16
